Goal: Task Accomplishment & Management: Complete application form

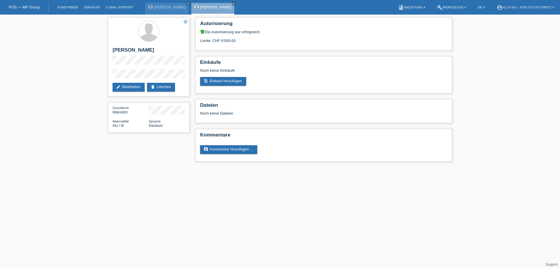
click at [228, 82] on link "add_shopping_cart Einkauf hinzufügen" at bounding box center [223, 81] width 46 height 9
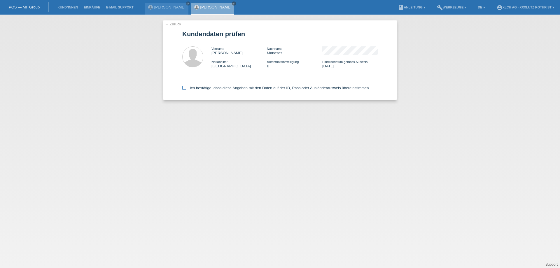
click at [201, 88] on label "Ich bestätige, dass diese Angaben mit den Daten auf der ID, Pass oder Ausländer…" at bounding box center [276, 88] width 188 height 4
click at [186, 88] on input "Ich bestätige, dass diese Angaben mit den Daten auf der ID, Pass oder Ausländer…" at bounding box center [184, 88] width 4 height 4
checkbox input "true"
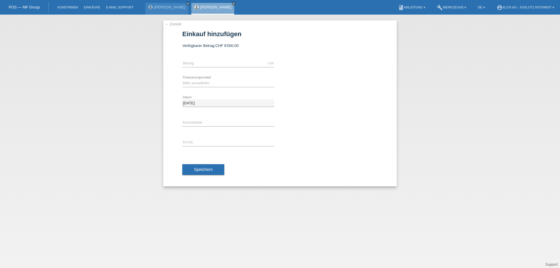
click at [204, 60] on div "CHF error [GEOGRAPHIC_DATA]" at bounding box center [228, 64] width 92 height 20
click at [203, 65] on input "text" at bounding box center [228, 63] width 92 height 7
click at [233, 3] on icon "close" at bounding box center [234, 3] width 3 height 3
click at [173, 25] on link "← Zurück" at bounding box center [173, 24] width 16 height 4
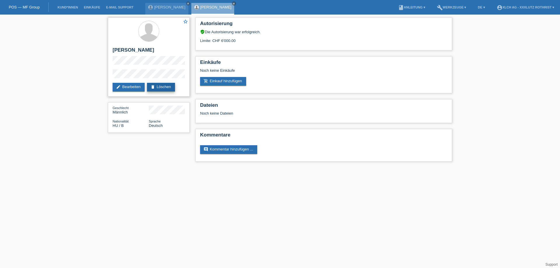
click at [167, 87] on link "delete Löschen" at bounding box center [161, 87] width 28 height 9
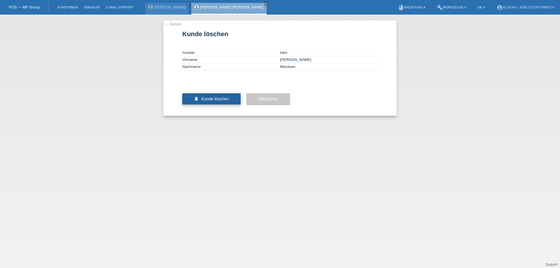
click at [221, 101] on span "Kunde löschen" at bounding box center [215, 99] width 28 height 5
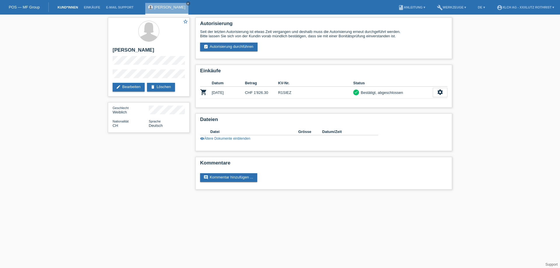
click at [71, 6] on link "Kund*innen" at bounding box center [68, 8] width 26 height 4
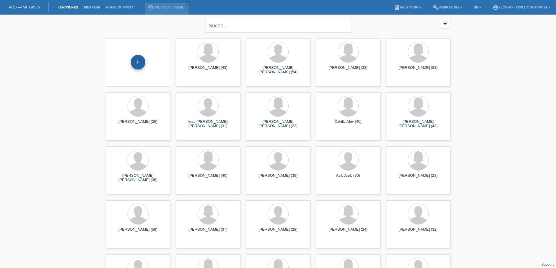
click at [142, 61] on div "+" at bounding box center [138, 62] width 15 height 15
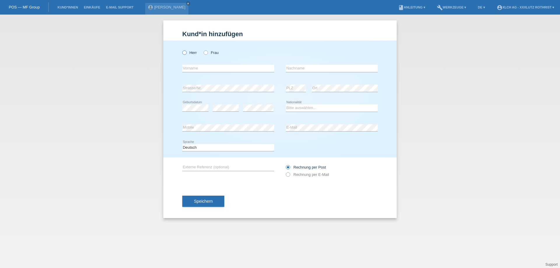
click at [182, 50] on icon at bounding box center [182, 50] width 0 height 0
click at [184, 53] on input "Herr" at bounding box center [184, 52] width 4 height 4
radio input "true"
drag, startPoint x: 136, startPoint y: 51, endPoint x: 166, endPoint y: 50, distance: 30.4
click at [137, 51] on div "Kund*in hinzufügen Kunde hinzufügen Kundin hinzufügen Herr Frau error Vorname e…" at bounding box center [280, 142] width 560 height 254
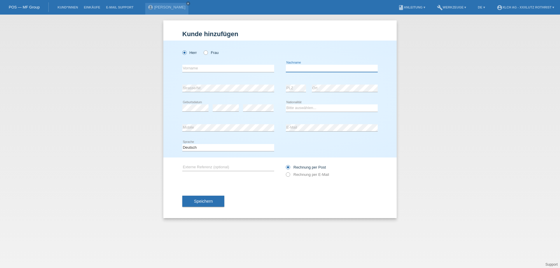
click at [300, 70] on input "text" at bounding box center [332, 68] width 92 height 7
paste input "MANASES"
type input "MANASES"
click at [231, 65] on input "text" at bounding box center [228, 68] width 92 height 7
click at [96, 160] on div "Kund*in hinzufügen Kunde hinzufügen Kundin hinzufügen Herr Frau error Vorname M…" at bounding box center [280, 142] width 560 height 254
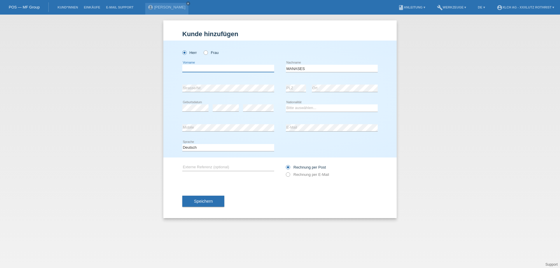
click at [224, 69] on input "text" at bounding box center [228, 68] width 92 height 7
paste input "[PERSON_NAME]"
type input "[PERSON_NAME]"
click at [267, 22] on div "Kund*in hinzufügen Kunde hinzufügen Kundin hinzufügen Herr Frau SANDOR ZSIGMOND…" at bounding box center [279, 119] width 233 height 198
click at [154, 139] on div "Kund*in hinzufügen Kunde hinzufügen Kundin hinzufügen Herr Frau SANDOR ZSIGMOND…" at bounding box center [280, 142] width 560 height 254
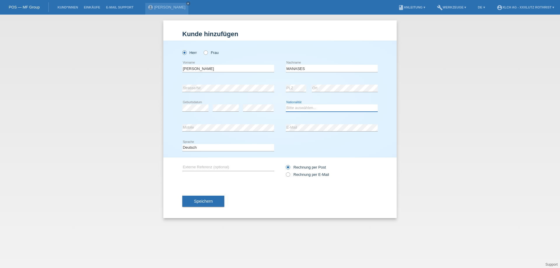
click at [313, 107] on select "Bitte auswählen... Schweiz Deutschland Liechtenstein Österreich ------------ Af…" at bounding box center [332, 107] width 92 height 7
select select "HU"
click at [286, 104] on select "Bitte auswählen... Schweiz Deutschland Liechtenstein Österreich ------------ Af…" at bounding box center [332, 107] width 92 height 7
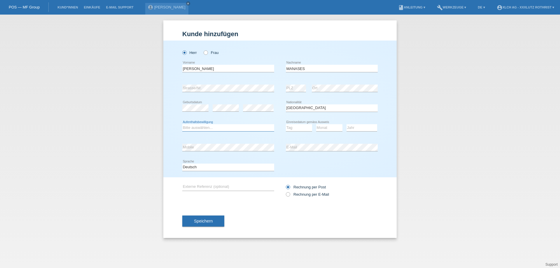
click at [208, 127] on select "Bitte auswählen... C B B - Flüchtlingsstatus Andere" at bounding box center [228, 127] width 92 height 7
select select "B"
click at [182, 124] on select "Bitte auswählen... C B B - Flüchtlingsstatus Andere" at bounding box center [228, 127] width 92 height 7
click at [302, 128] on select "Tag 01 02 03 04 05 06 07 08 09 10 11" at bounding box center [299, 127] width 26 height 7
select select "25"
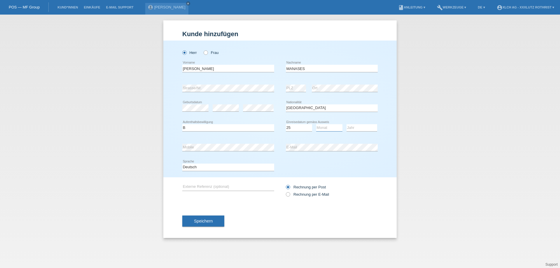
click at [318, 127] on select "Monat 01 02 03 04 05 06 07 08 09 10 11" at bounding box center [329, 127] width 26 height 7
select select "01"
click at [354, 128] on select "Jahr 2025 2024 2023 2022 2021 2020 2019 2018 2017 2016 2015 2014 2013 2012 2011…" at bounding box center [362, 127] width 31 height 7
select select "2021"
click at [358, 161] on div "Deutsch Français Italiano English error Sprache" at bounding box center [280, 168] width 196 height 20
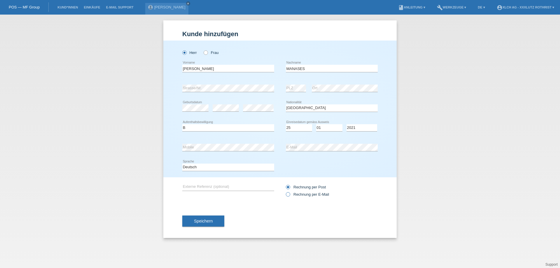
click at [294, 196] on label "Rechnung per E-Mail" at bounding box center [307, 194] width 43 height 4
click at [290, 196] on input "Rechnung per E-Mail" at bounding box center [288, 195] width 4 height 7
radio input "true"
click at [199, 222] on span "Speichern" at bounding box center [203, 221] width 19 height 5
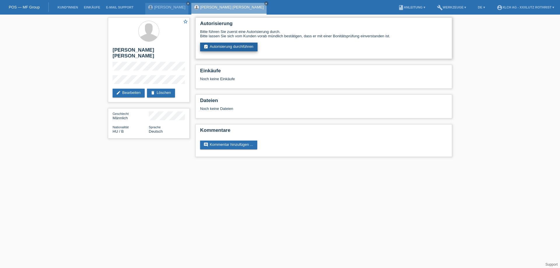
click at [227, 45] on link "assignment_turned_in Autorisierung durchführen" at bounding box center [228, 47] width 57 height 9
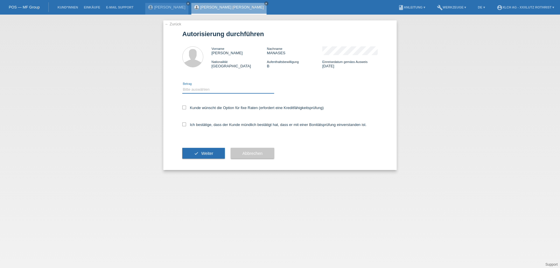
click at [216, 92] on select "Bitte auswählen CHF 1.00 - CHF 499.00 CHF 500.00 - CHF 1'999.00 CHF 2'000.00 - …" at bounding box center [228, 89] width 92 height 7
select select "3"
click at [182, 86] on select "Bitte auswählen CHF 1.00 - CHF 499.00 CHF 500.00 - CHF 1'999.00 CHF 2'000.00 - …" at bounding box center [228, 89] width 92 height 7
click at [208, 125] on label "Ich bestätige, dass der Kunde mündlich bestätigt hat, dass er mit einer Bonität…" at bounding box center [274, 125] width 184 height 4
click at [186, 125] on input "Ich bestätige, dass der Kunde mündlich bestätigt hat, dass er mit einer Bonität…" at bounding box center [184, 125] width 4 height 4
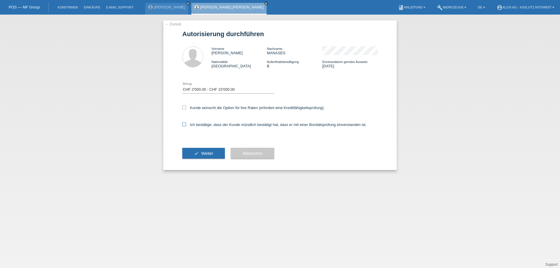
checkbox input "true"
click at [212, 109] on label "Kunde wünscht die Option für fixe Raten (erfordert eine Kreditfähigkeitsprüfung)" at bounding box center [253, 108] width 142 height 4
click at [186, 109] on input "Kunde wünscht die Option für fixe Raten (erfordert eine Kreditfähigkeitsprüfung)" at bounding box center [184, 108] width 4 height 4
checkbox input "true"
click at [203, 152] on span "Weiter" at bounding box center [207, 153] width 12 height 5
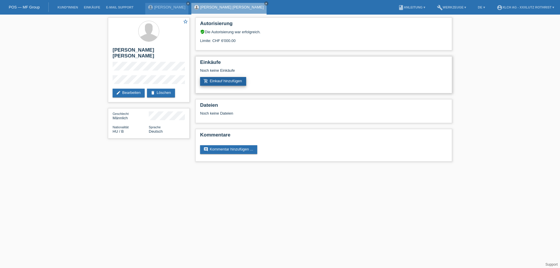
click at [224, 85] on link "add_shopping_cart Einkauf hinzufügen" at bounding box center [223, 81] width 46 height 9
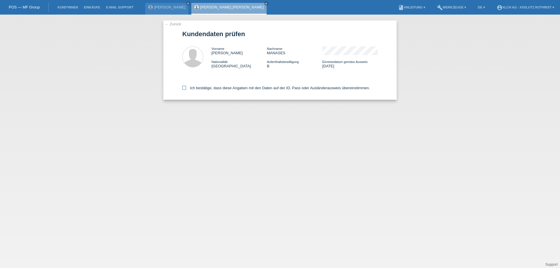
click at [217, 89] on label "Ich bestätige, dass diese Angaben mit den Daten auf der ID, Pass oder Ausländer…" at bounding box center [276, 88] width 188 height 4
click at [186, 89] on input "Ich bestätige, dass diese Angaben mit den Daten auf der ID, Pass oder Ausländer…" at bounding box center [184, 88] width 4 height 4
checkbox input "true"
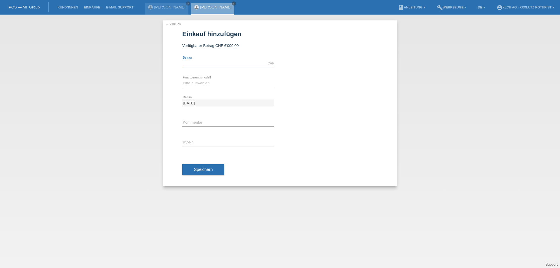
click at [219, 66] on input "text" at bounding box center [228, 63] width 92 height 7
type input "1428.00"
click at [228, 81] on select "Bitte auswählen Kauf auf Rechnung mit Teilzahlungsoption Fixe Raten - Zinsübern…" at bounding box center [228, 83] width 92 height 7
click at [182, 80] on select "Bitte auswählen Kauf auf Rechnung mit Teilzahlungsoption Fixe Raten - Zinsübern…" at bounding box center [228, 83] width 92 height 7
click at [257, 83] on select "Bitte auswählen Kauf auf Rechnung mit Teilzahlungsoption Fixe Raten - Zinsübern…" at bounding box center [228, 83] width 92 height 7
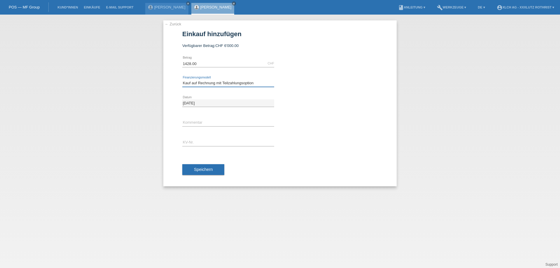
select select "109"
click at [182, 80] on select "Bitte auswählen Kauf auf Rechnung mit Teilzahlungsoption Fixe Raten - Zinsübern…" at bounding box center [228, 83] width 92 height 7
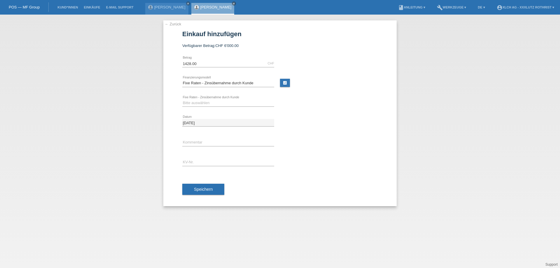
click at [281, 82] on link "calculate" at bounding box center [285, 83] width 10 height 8
type input "1428.00"
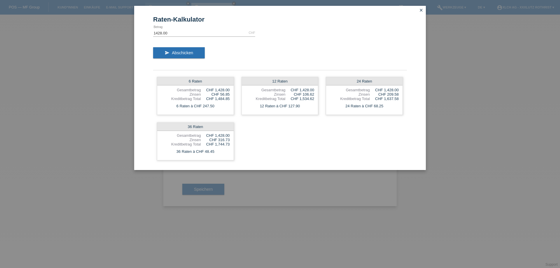
drag, startPoint x: 231, startPoint y: 94, endPoint x: 238, endPoint y: 94, distance: 7.0
click at [226, 95] on div "6 Raten Gesamtbetrag CHF 1,428.00 Zinsen CHF 56.85 Kreditbetrag Total CHF 1,484…" at bounding box center [195, 96] width 77 height 38
drag, startPoint x: 303, startPoint y: 104, endPoint x: 285, endPoint y: 107, distance: 18.3
click at [285, 107] on div "12 Raten à CHF 127.90" at bounding box center [280, 106] width 76 height 8
drag, startPoint x: 220, startPoint y: 108, endPoint x: 201, endPoint y: 109, distance: 18.7
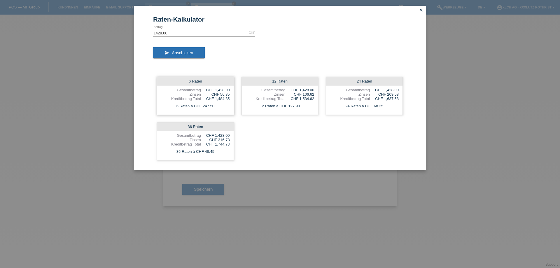
click at [201, 109] on div "6 Raten à CHF 247.50" at bounding box center [195, 106] width 76 height 8
click at [420, 10] on icon "close" at bounding box center [421, 10] width 5 height 5
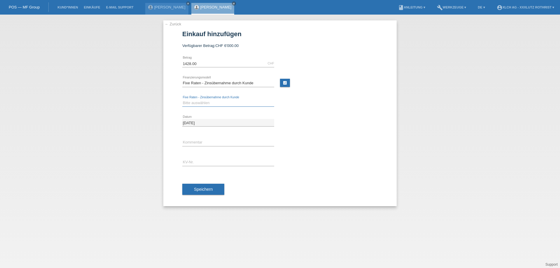
click at [210, 100] on select "Bitte auswählen 6 Raten 12 Raten 24 Raten 36 Raten" at bounding box center [228, 103] width 92 height 7
select select "313"
click at [182, 100] on select "Bitte auswählen 6 Raten 12 Raten 24 Raten 36 Raten" at bounding box center [228, 103] width 92 height 7
click at [199, 142] on input "text" at bounding box center [228, 142] width 92 height 7
type input "Finanziert durch 351M"
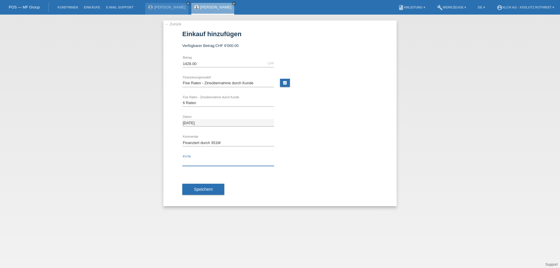
click at [219, 164] on input "text" at bounding box center [228, 162] width 92 height 7
type input "R1SLA6"
click at [198, 190] on span "Speichern" at bounding box center [203, 189] width 19 height 5
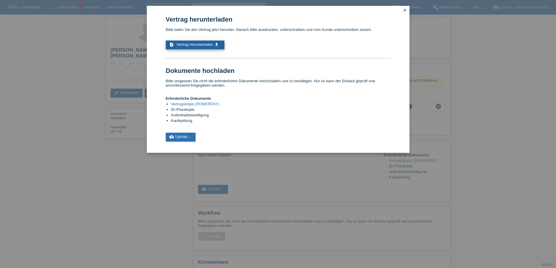
click at [205, 45] on span "Vertrag herunterladen" at bounding box center [194, 44] width 37 height 4
drag, startPoint x: 406, startPoint y: 10, endPoint x: 402, endPoint y: 10, distance: 3.5
click at [406, 10] on icon "close" at bounding box center [404, 10] width 5 height 5
